Goal: Navigation & Orientation: Find specific page/section

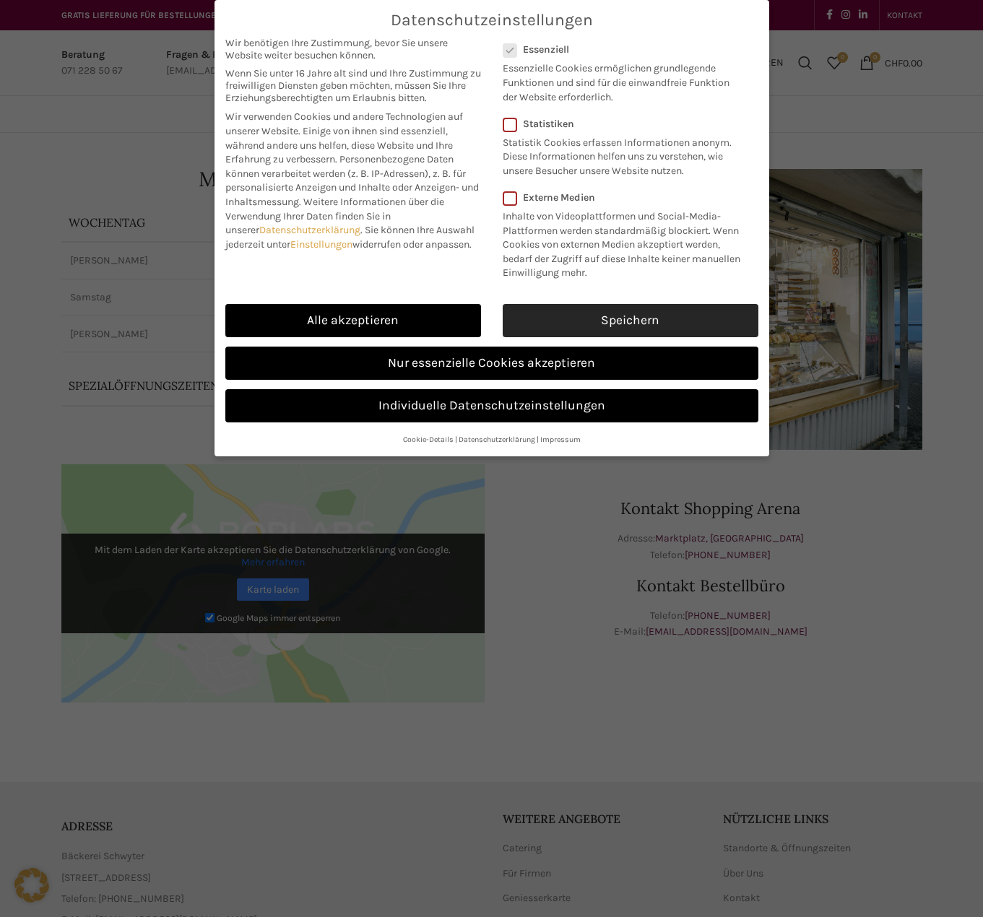
click at [599, 315] on link "Speichern" at bounding box center [630, 320] width 256 height 33
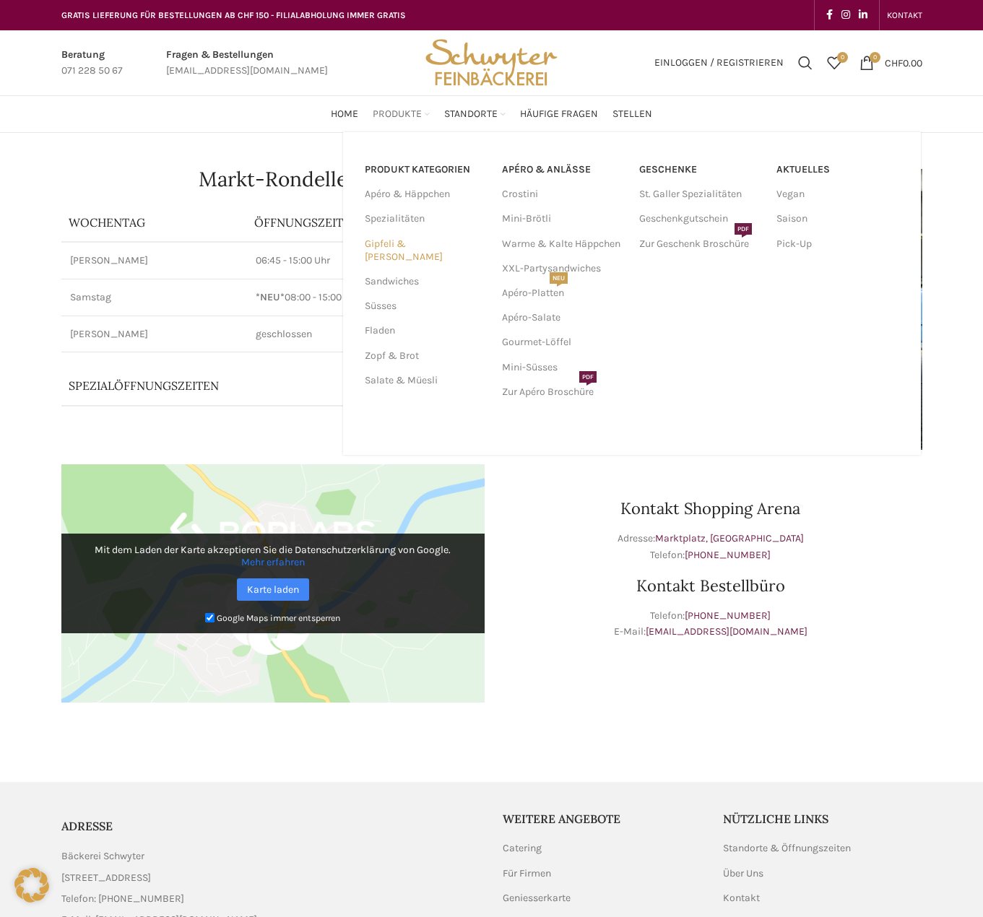
click at [417, 243] on link "Gipfeli & [PERSON_NAME]" at bounding box center [425, 251] width 120 height 38
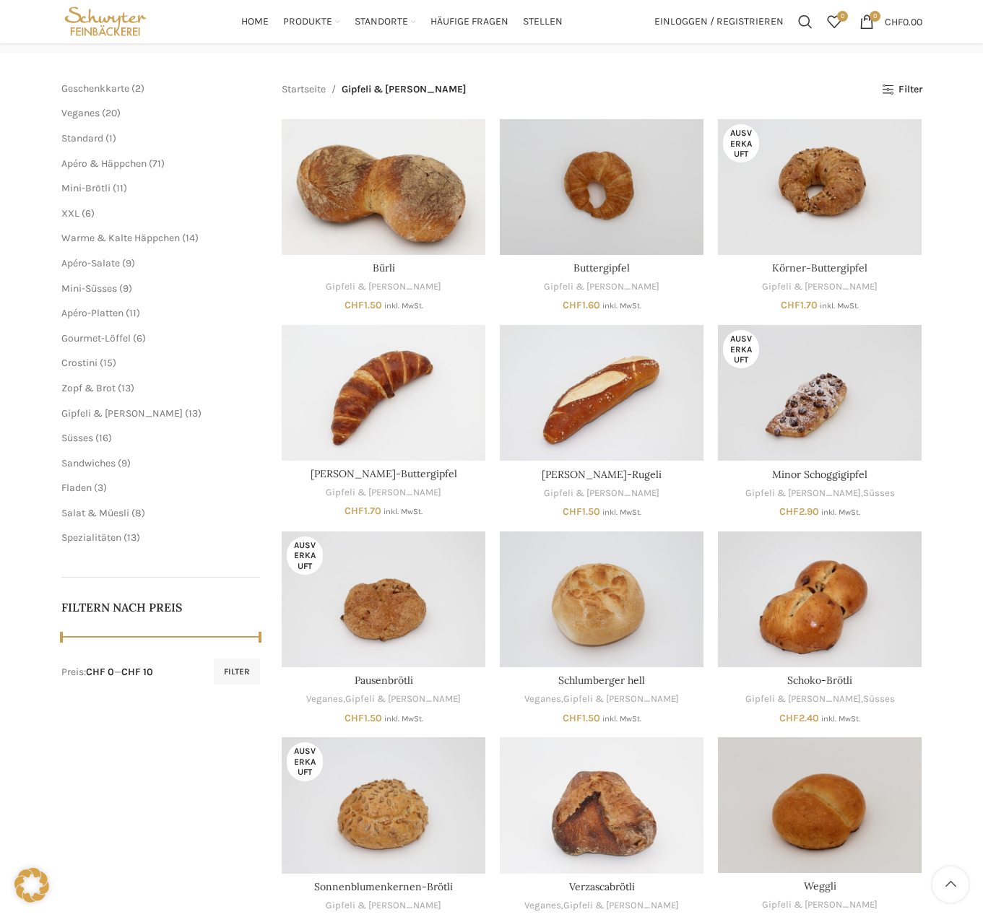
scroll to position [74, 0]
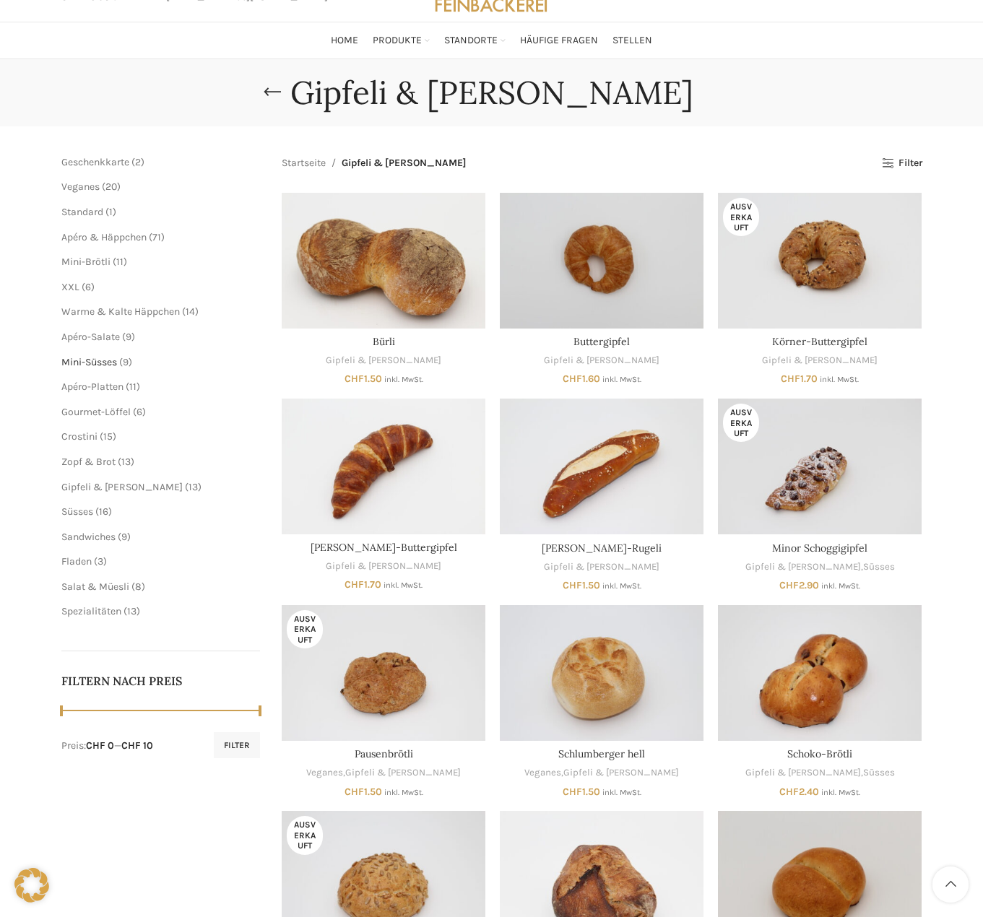
click at [92, 363] on span "Mini-Süsses" at bounding box center [89, 362] width 56 height 12
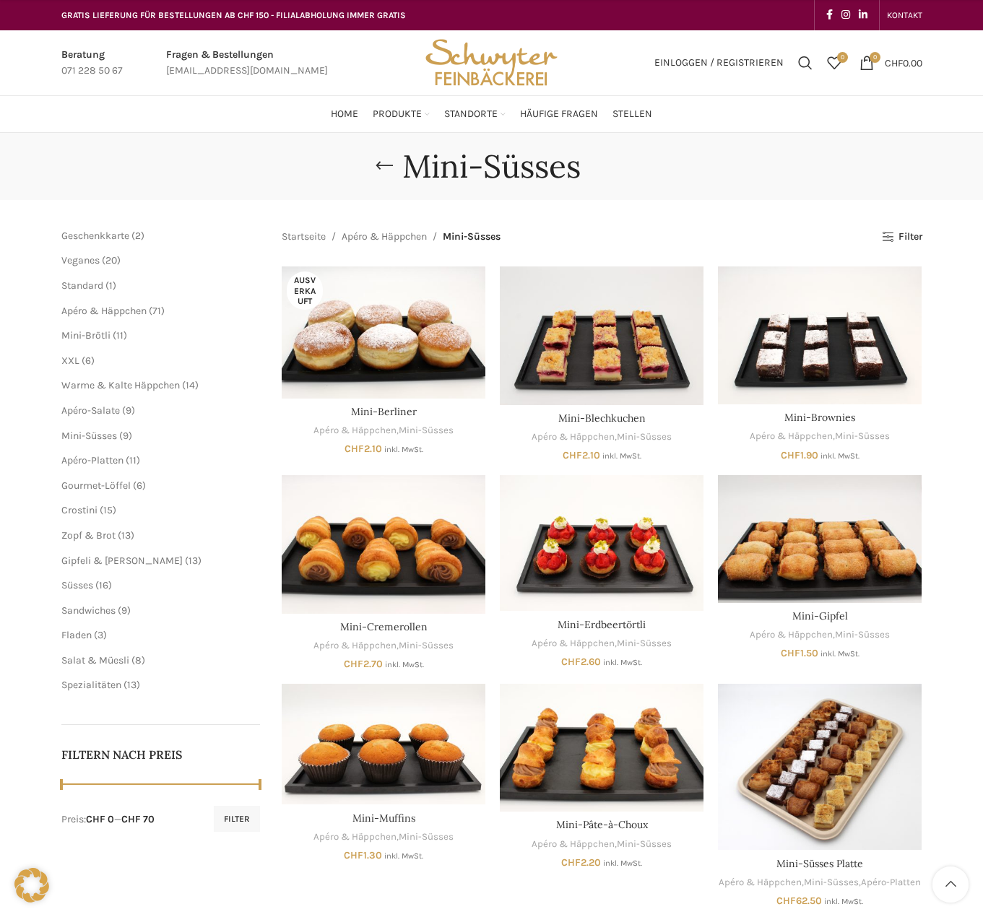
scroll to position [221, 0]
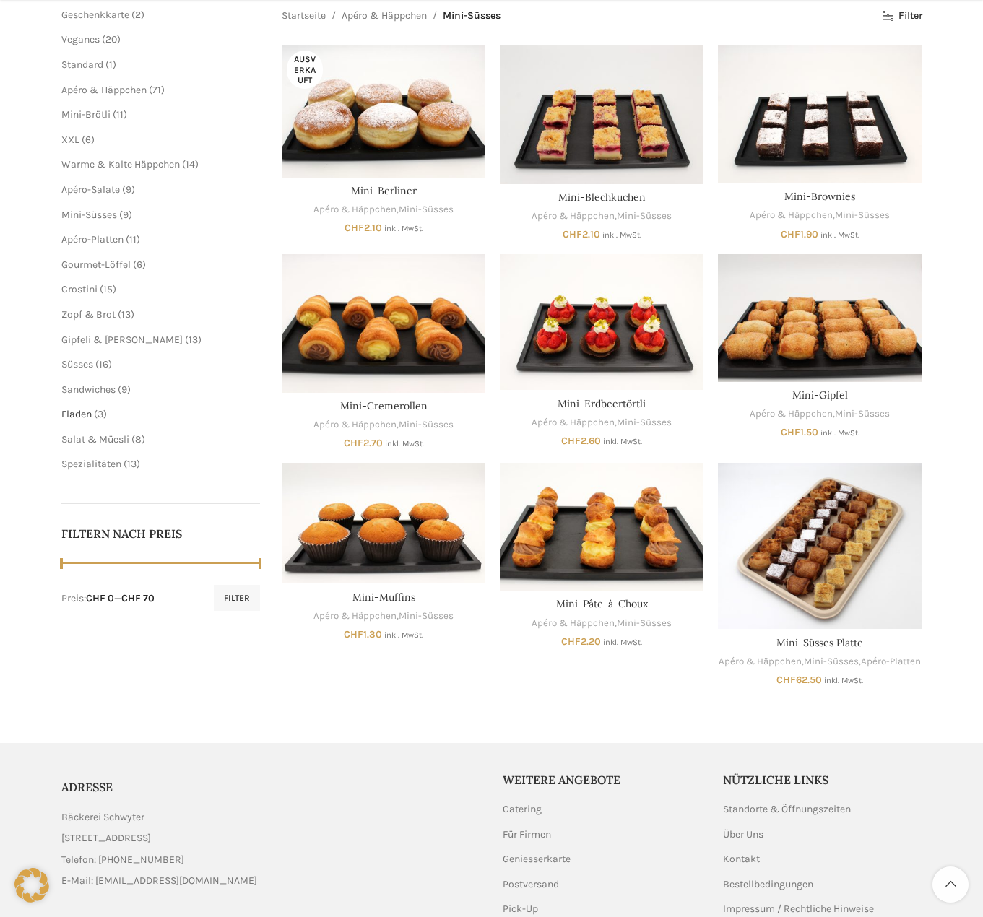
click at [86, 413] on span "Fladen" at bounding box center [76, 414] width 30 height 12
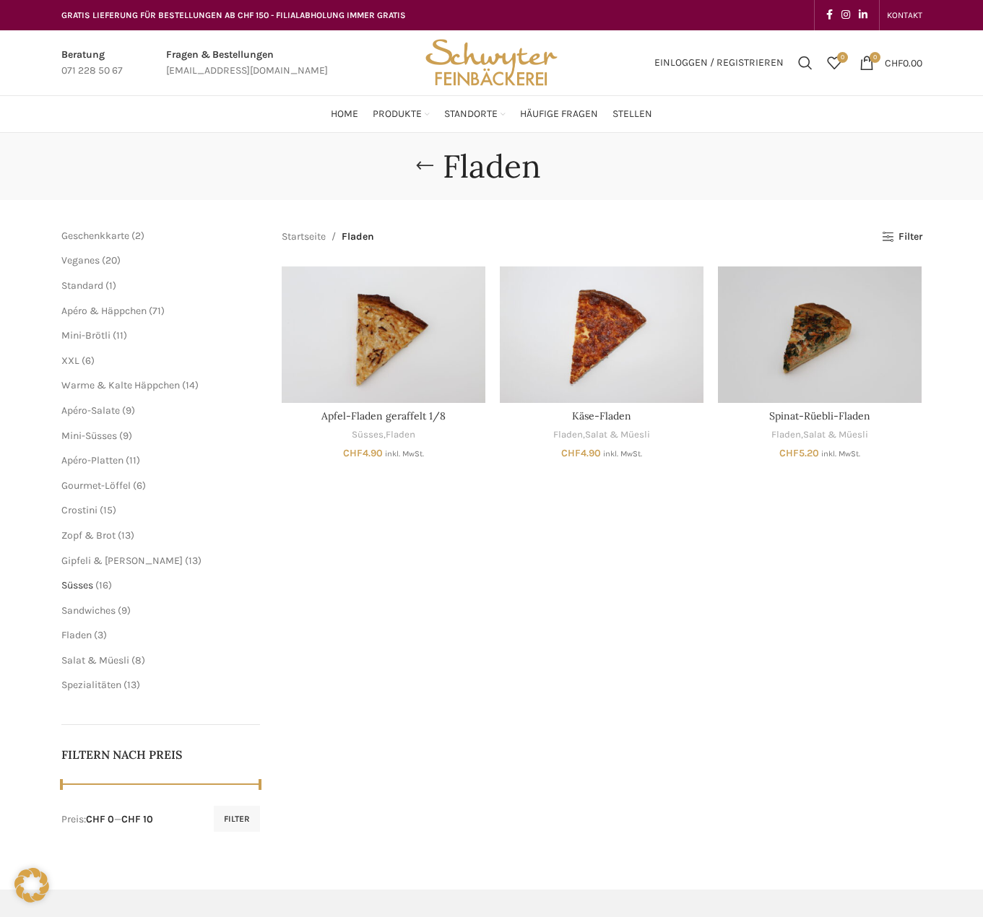
click at [90, 588] on span "Süsses" at bounding box center [77, 585] width 32 height 12
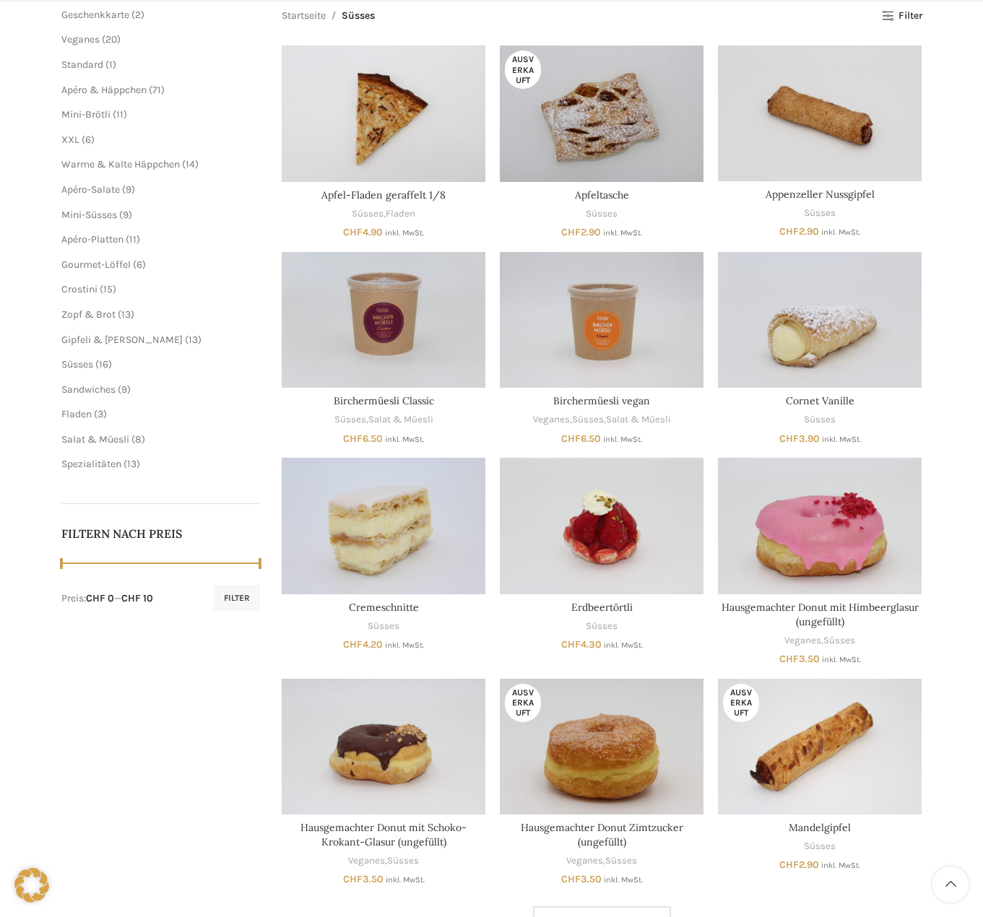
scroll to position [368, 0]
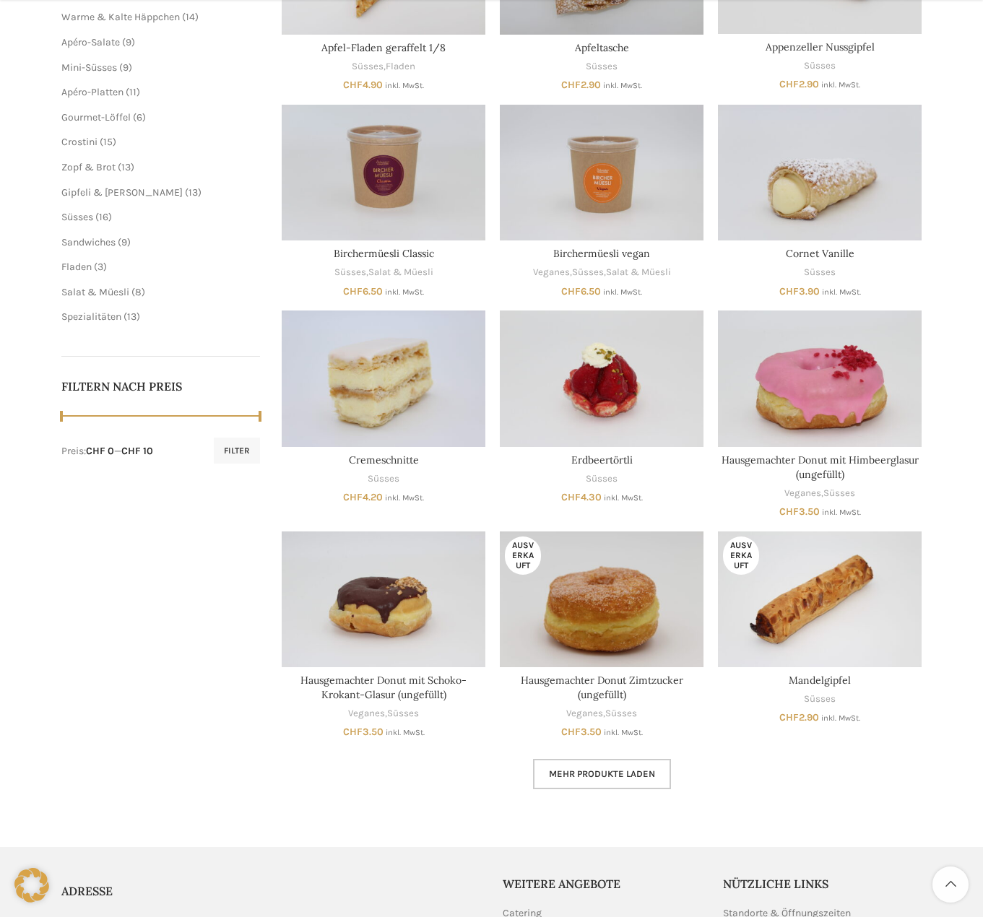
click at [630, 772] on span "Mehr Produkte laden" at bounding box center [602, 774] width 106 height 12
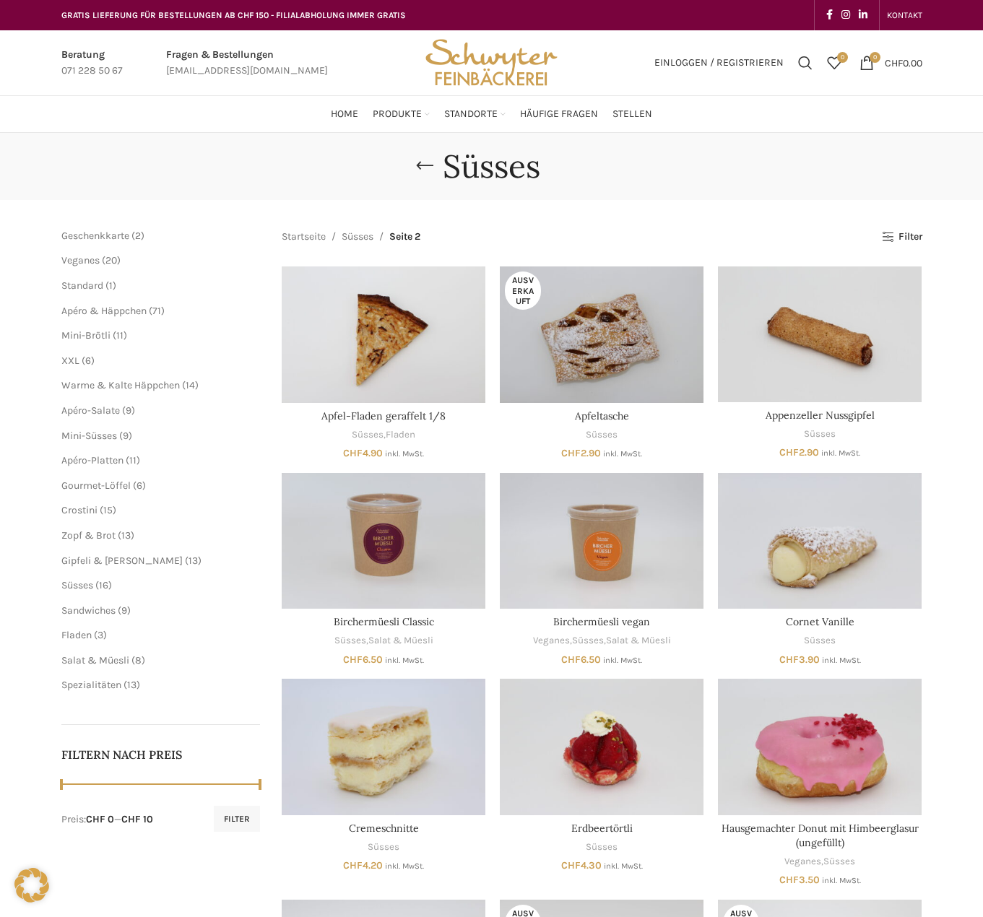
drag, startPoint x: 251, startPoint y: 674, endPoint x: 223, endPoint y: 548, distance: 128.7
